Goal: Transaction & Acquisition: Purchase product/service

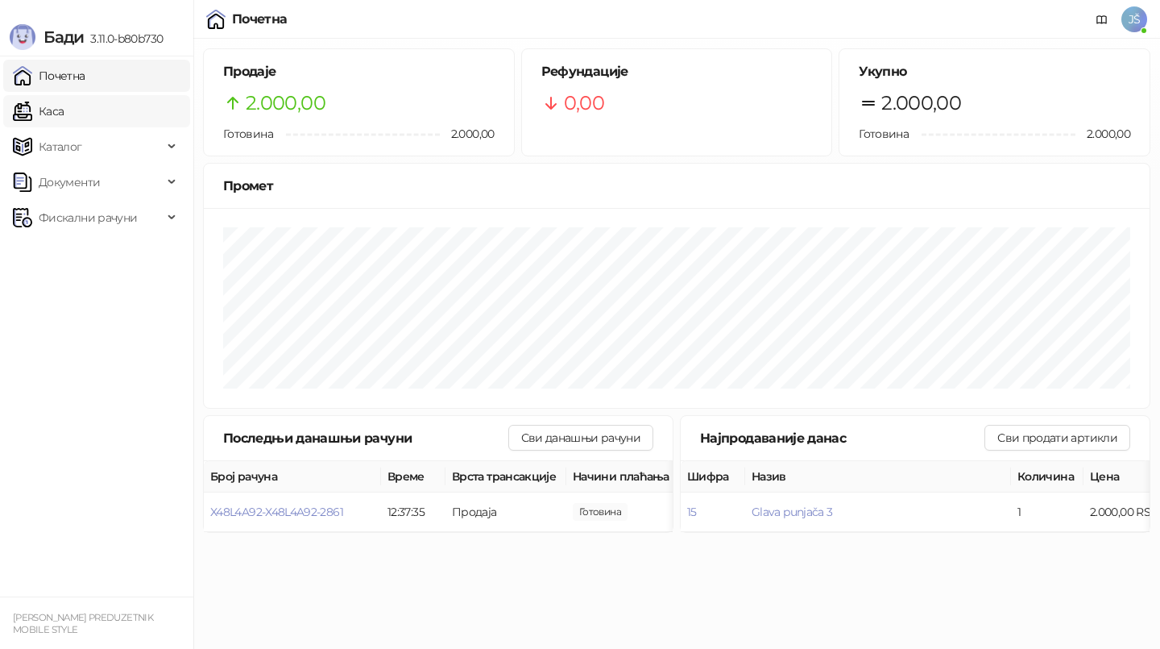
click at [64, 106] on link "Каса" at bounding box center [38, 111] width 51 height 32
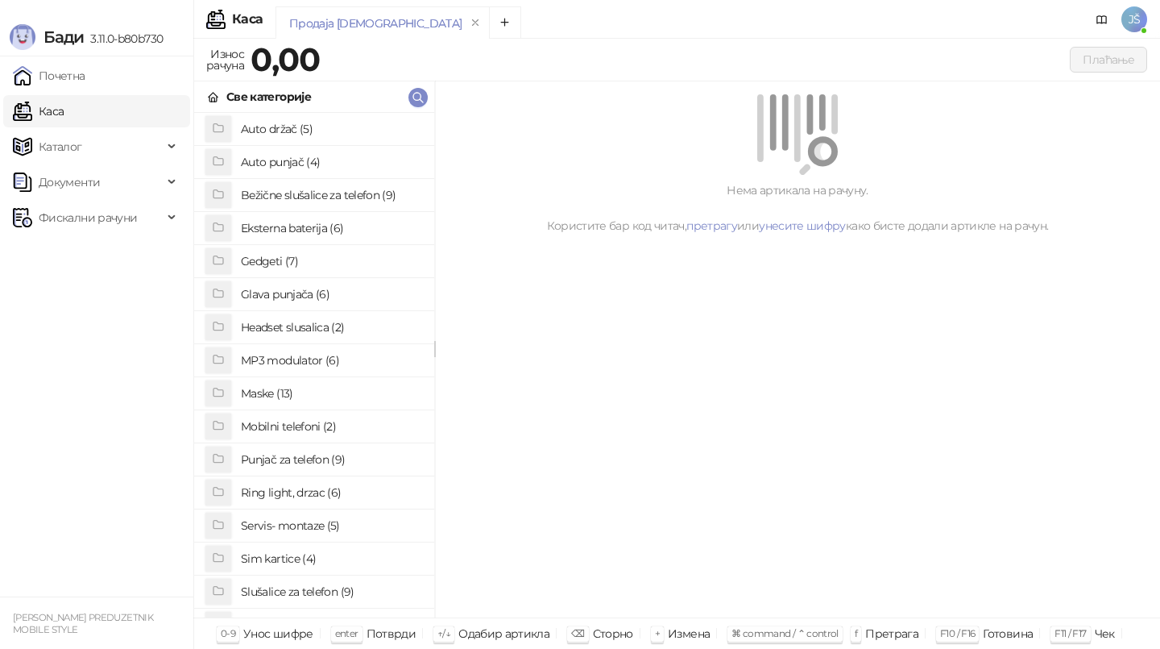
click at [308, 468] on h4 "Punjač za telefon (9)" at bounding box center [331, 459] width 181 height 26
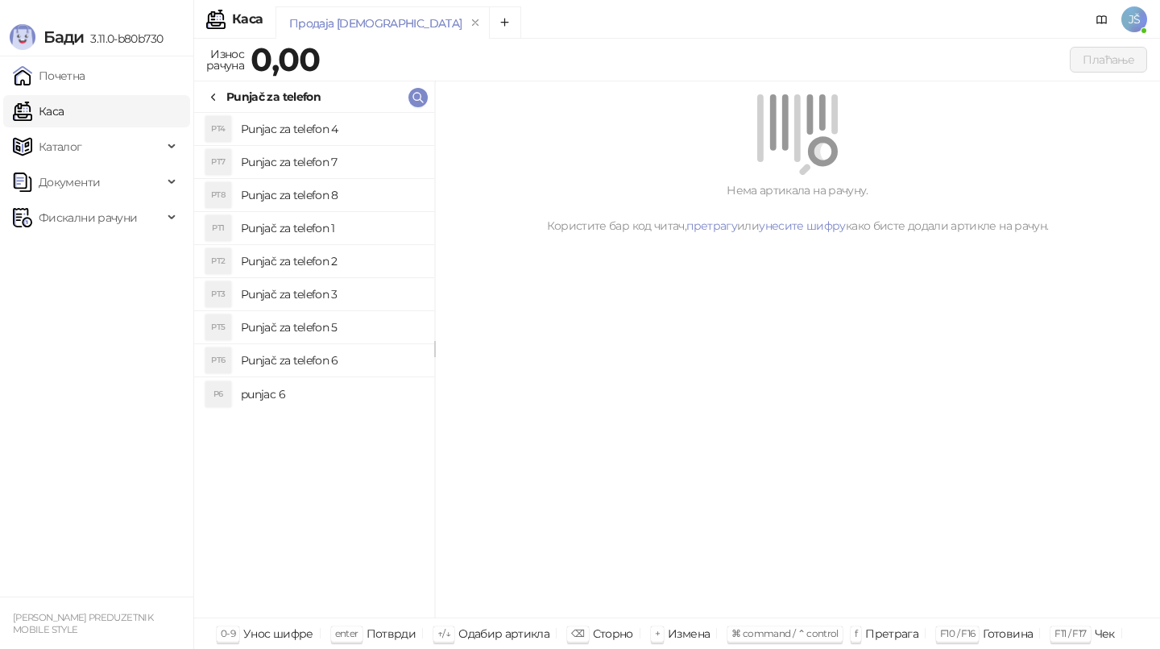
click at [332, 325] on h4 "Punjač za telefon 5" at bounding box center [331, 327] width 181 height 26
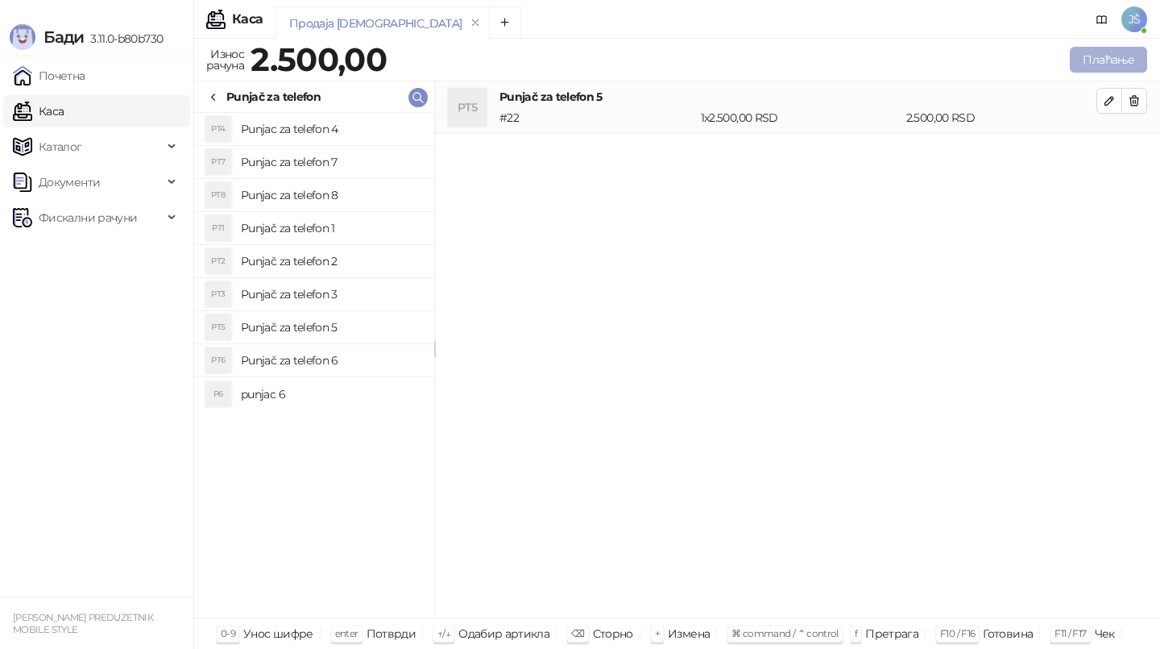
click at [1081, 56] on button "Плаћање" at bounding box center [1108, 60] width 77 height 26
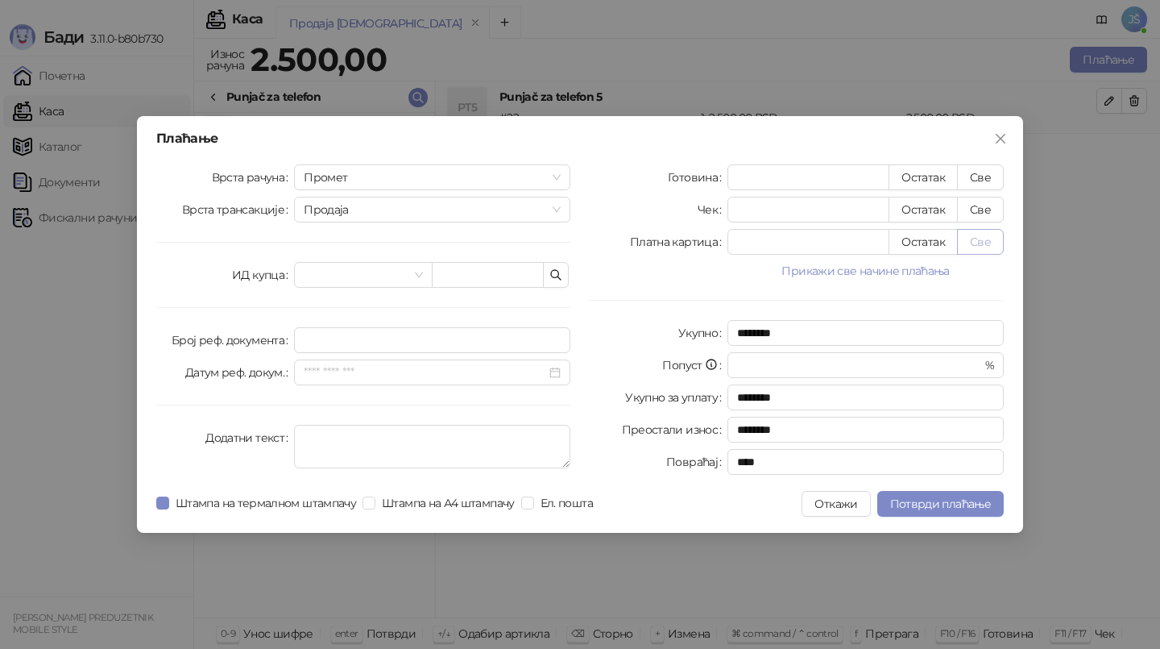
click at [979, 240] on button "Све" at bounding box center [980, 242] width 47 height 26
type input "****"
click at [928, 493] on button "Потврди плаћање" at bounding box center [941, 504] width 127 height 26
